Goal: Check status: Check status

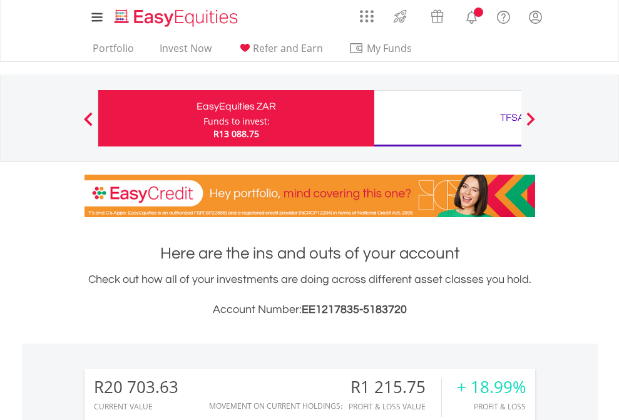
scroll to position [120, 197]
click at [204, 118] on div "Funds to invest:" at bounding box center [237, 121] width 66 height 13
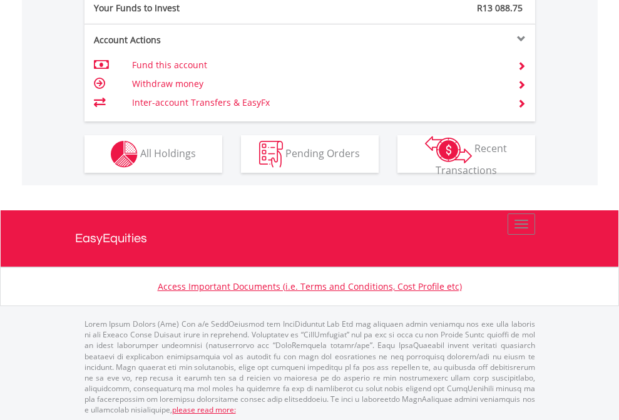
scroll to position [1251, 0]
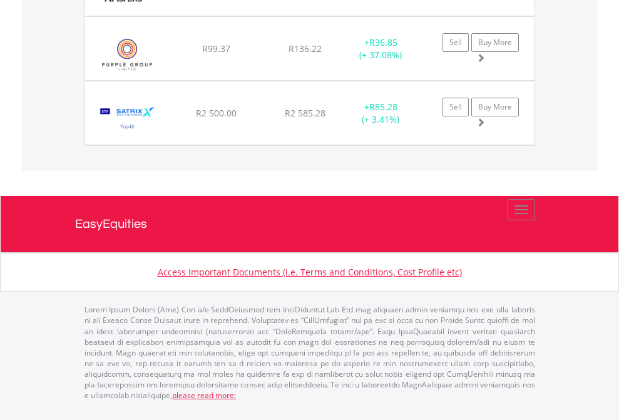
scroll to position [120, 197]
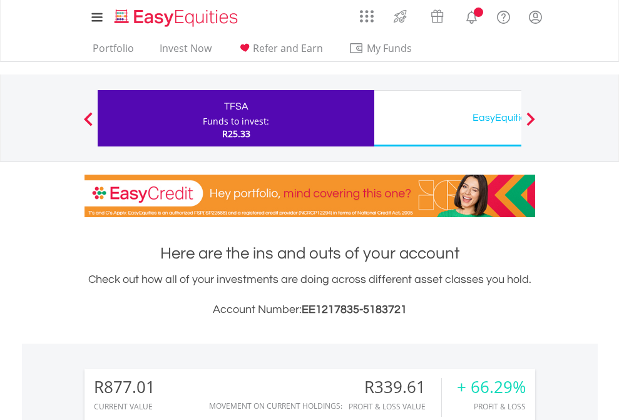
scroll to position [120, 197]
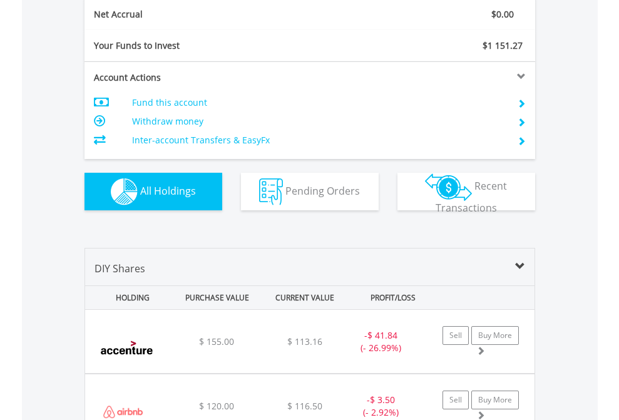
scroll to position [1418, 0]
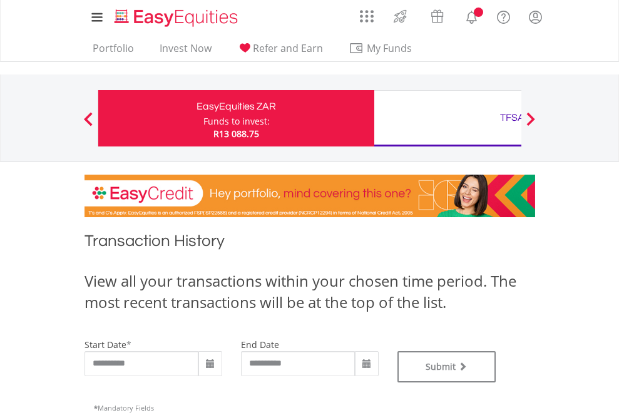
type input "**********"
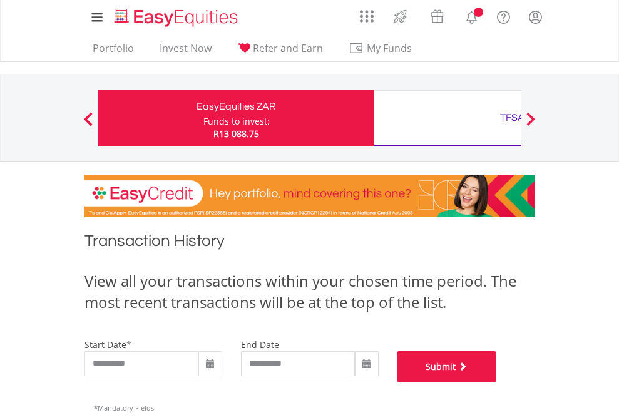
click at [497, 383] on button "Submit" at bounding box center [447, 366] width 99 height 31
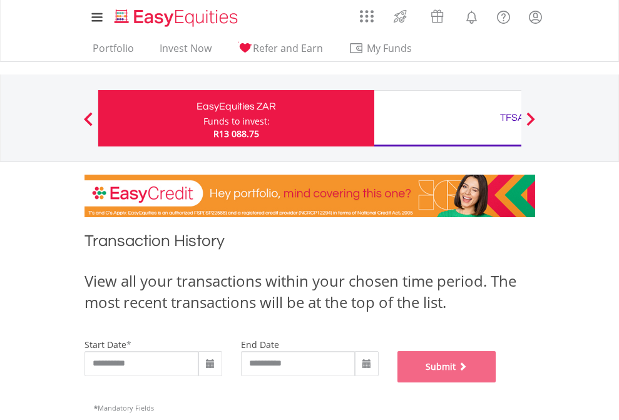
scroll to position [508, 0]
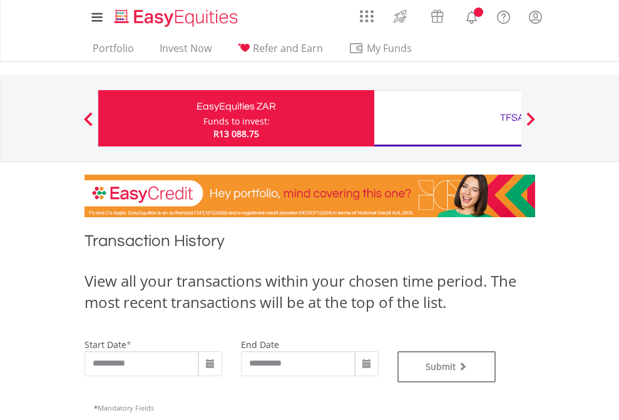
click at [448, 118] on div "TFSA" at bounding box center [512, 118] width 261 height 18
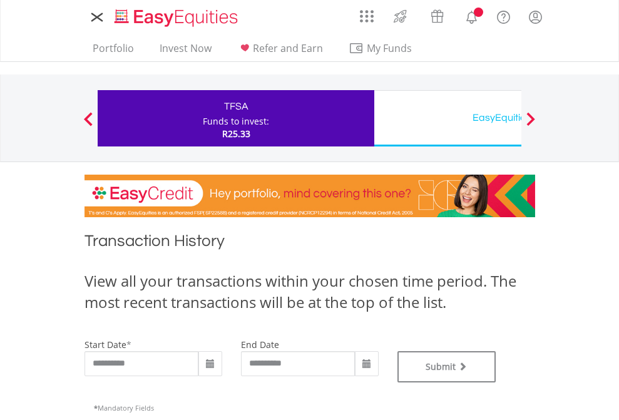
type input "**********"
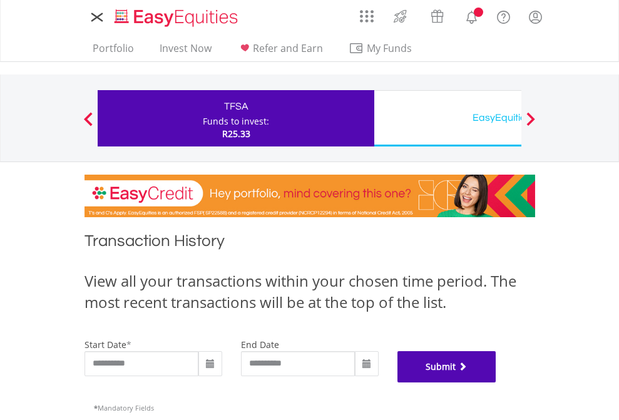
click at [497, 383] on button "Submit" at bounding box center [447, 366] width 99 height 31
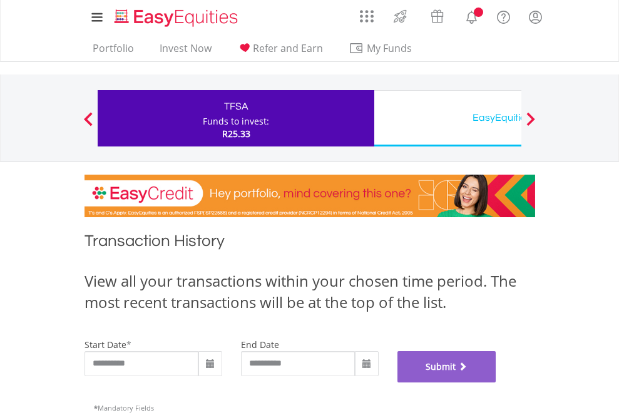
scroll to position [508, 0]
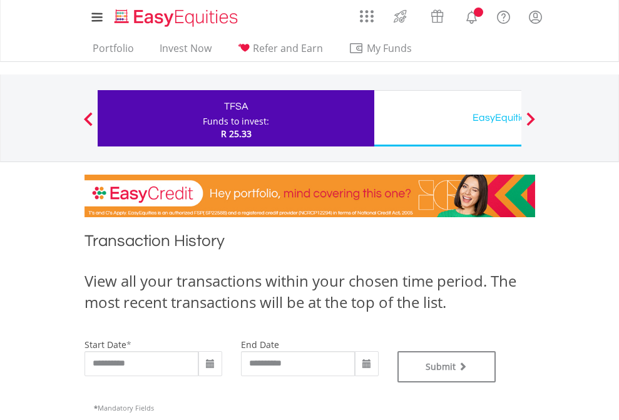
click at [448, 118] on div "EasyEquities USD" at bounding box center [512, 118] width 261 height 18
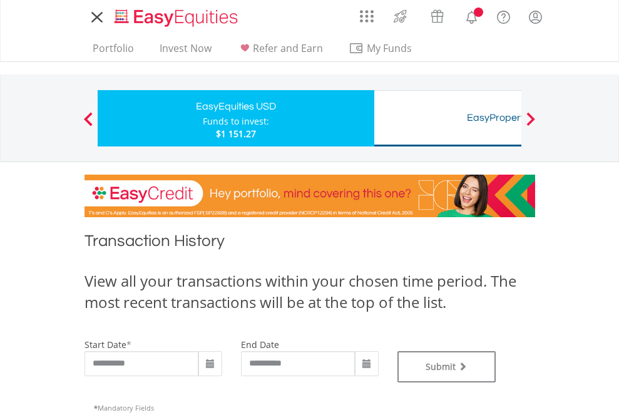
type input "**********"
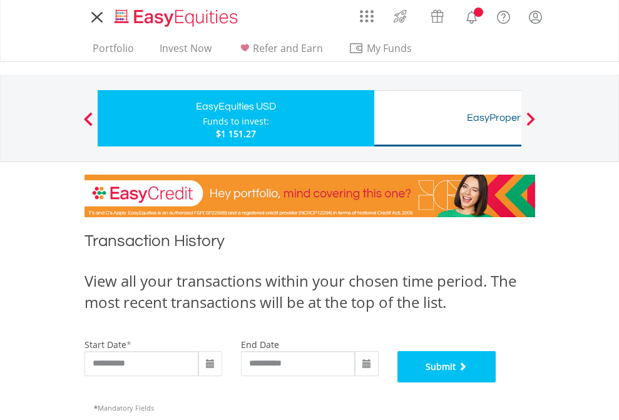
click at [497, 383] on button "Submit" at bounding box center [447, 366] width 99 height 31
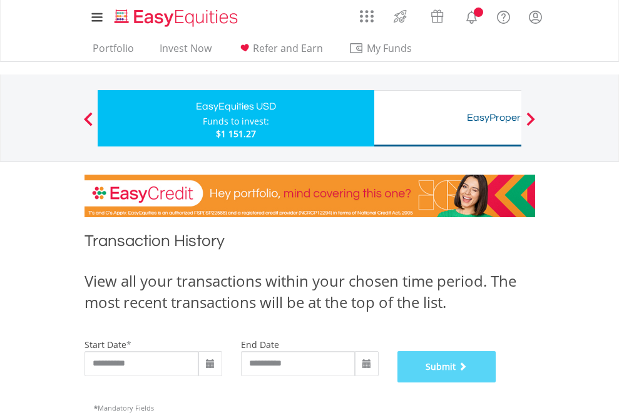
scroll to position [508, 0]
